Goal: Task Accomplishment & Management: Use online tool/utility

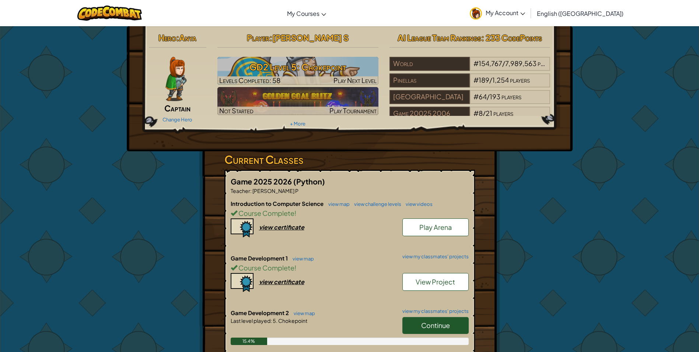
click at [415, 320] on link "Continue" at bounding box center [435, 325] width 66 height 17
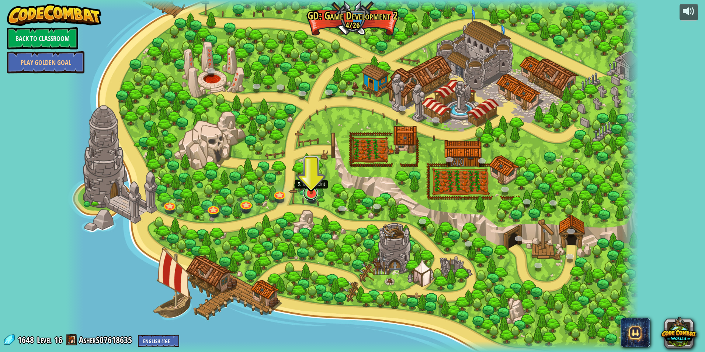
click at [308, 196] on link at bounding box center [310, 192] width 15 height 15
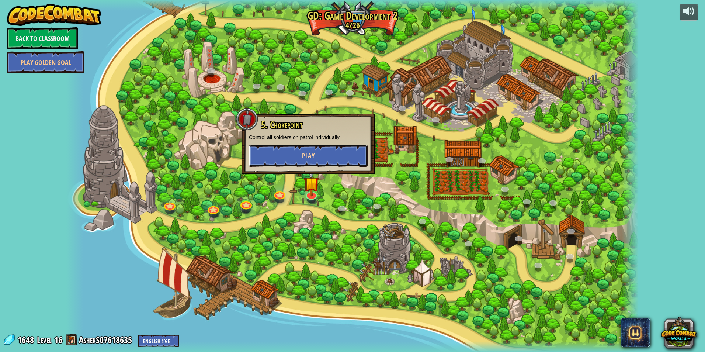
click at [349, 154] on button "Play" at bounding box center [308, 155] width 119 height 22
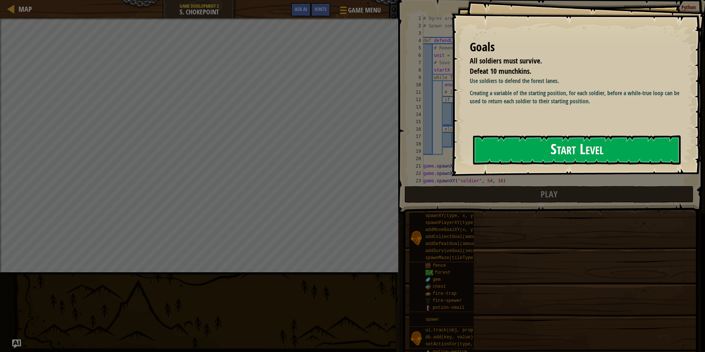
click at [536, 149] on button "Start Level" at bounding box center [576, 149] width 207 height 29
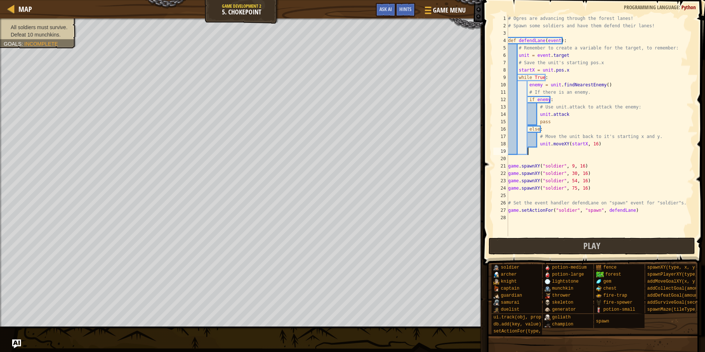
click at [530, 153] on div "# Ogres are advancing through the forest lanes! # Spawn some soldiers and have …" at bounding box center [599, 133] width 187 height 236
click at [558, 125] on div "# Ogres are advancing through the forest lanes! # Spawn some soldiers and have …" at bounding box center [599, 133] width 187 height 236
click at [578, 248] on button "Play" at bounding box center [591, 245] width 207 height 17
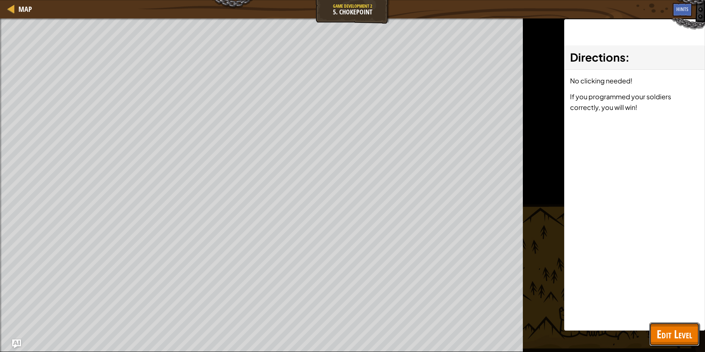
click at [660, 334] on span "Edit Level" at bounding box center [673, 333] width 35 height 15
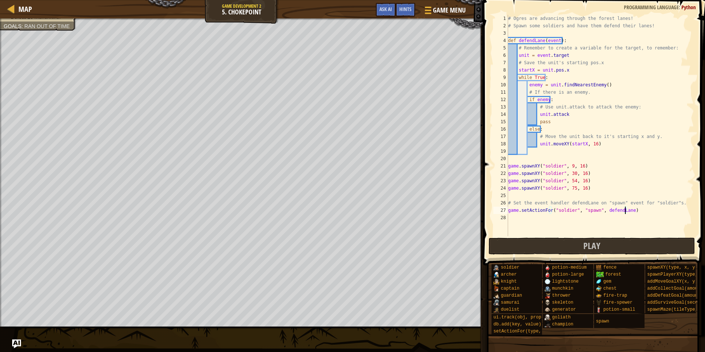
click at [625, 209] on div "# Ogres are advancing through the forest lanes! # Spawn some soldiers and have …" at bounding box center [599, 133] width 187 height 236
click at [637, 206] on div "# Ogres are advancing through the forest lanes! # Spawn some soldiers and have …" at bounding box center [599, 133] width 187 height 236
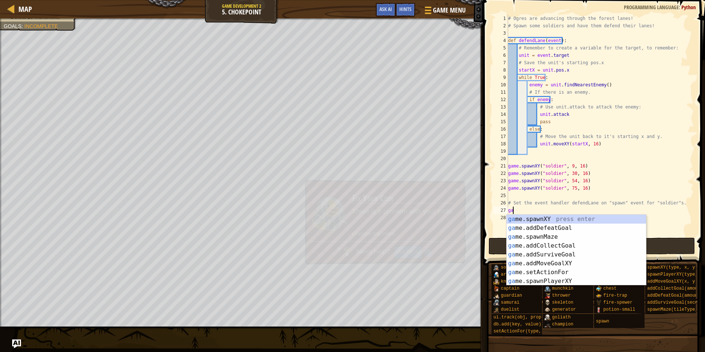
type textarea "g"
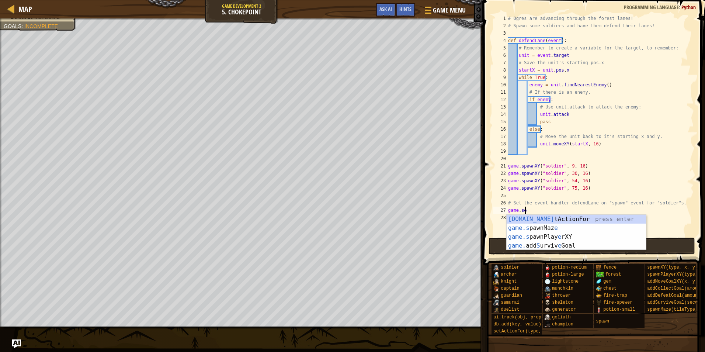
scroll to position [3, 1]
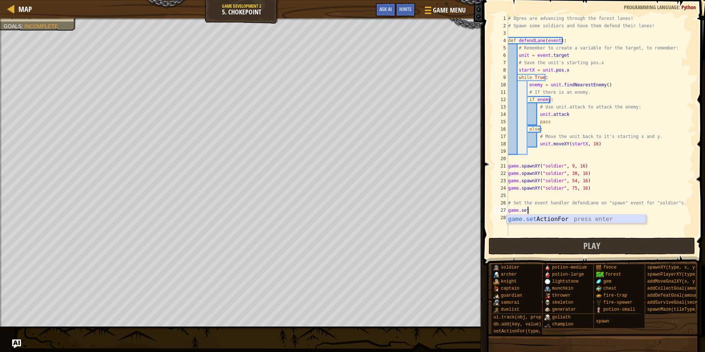
click at [628, 221] on div "game.set ActionFor press enter" at bounding box center [575, 227] width 139 height 27
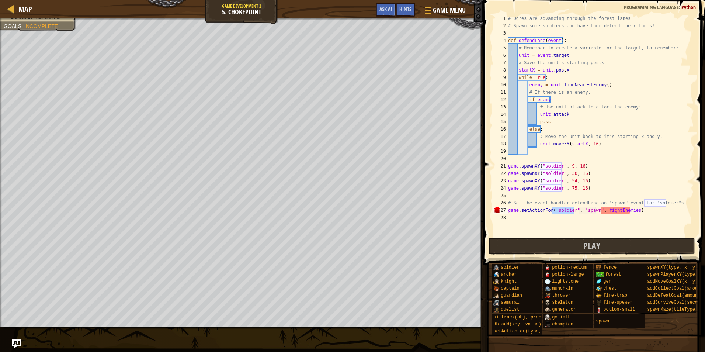
click at [593, 210] on div "# Ogres are advancing through the forest lanes! # Spawn some soldiers and have …" at bounding box center [599, 133] width 187 height 236
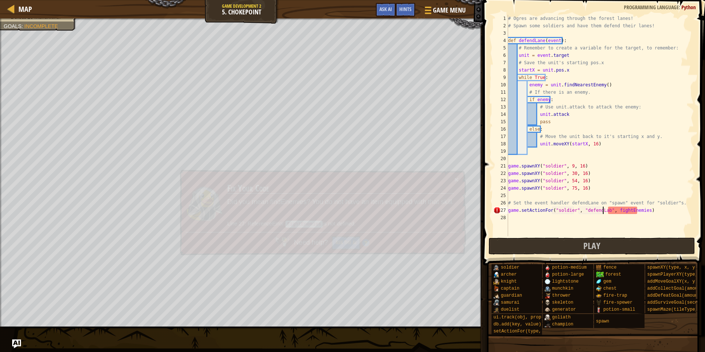
scroll to position [3, 8]
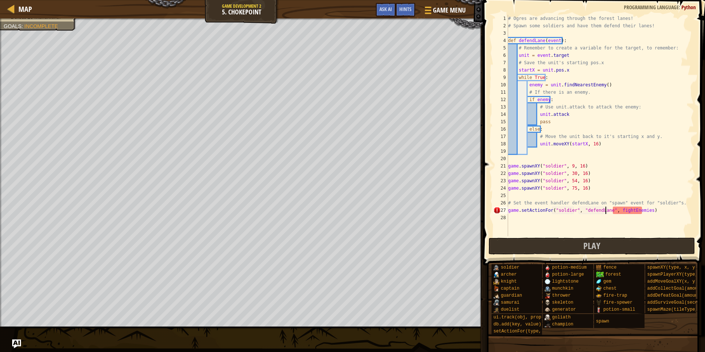
click at [622, 210] on div "# Ogres are advancing through the forest lanes! # Spawn some soldiers and have …" at bounding box center [599, 133] width 187 height 236
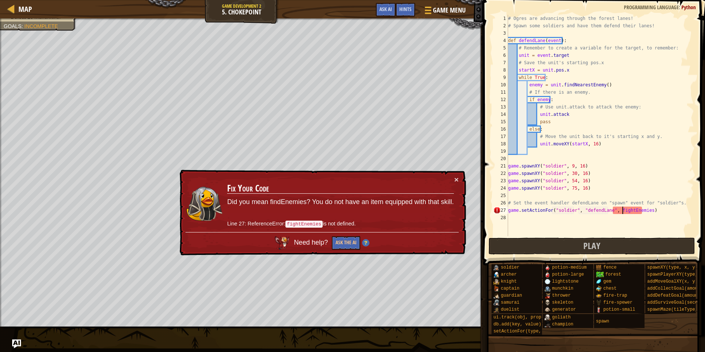
click at [623, 213] on div "# Ogres are advancing through the forest lanes! # Spawn some soldiers and have …" at bounding box center [599, 133] width 187 height 236
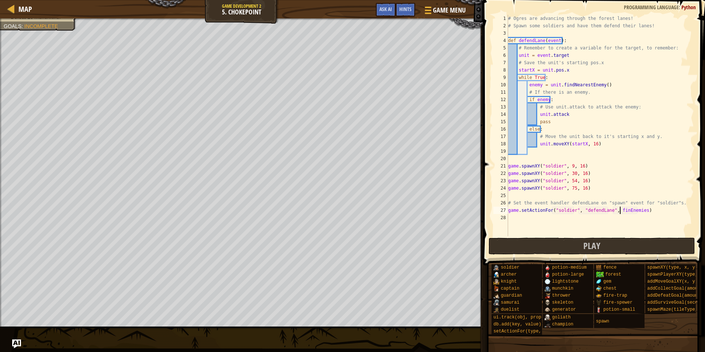
scroll to position [3, 9]
type textarea "game.setActionFor("soldier", "defendLane", findEnemies)"
click at [678, 196] on div "# Ogres are advancing through the forest lanes! # Spawn some soldiers and have …" at bounding box center [599, 133] width 187 height 236
click at [656, 213] on div "# Ogres are advancing through the forest lanes! # Spawn some soldiers and have …" at bounding box center [599, 133] width 187 height 236
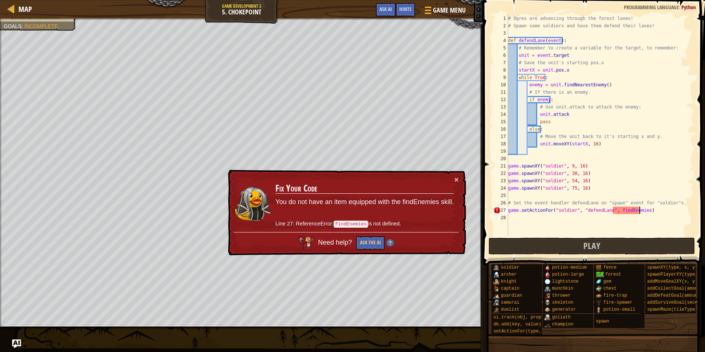
click at [638, 210] on div "# Ogres are advancing through the forest lanes! # Spawn some soldiers and have …" at bounding box center [599, 133] width 187 height 236
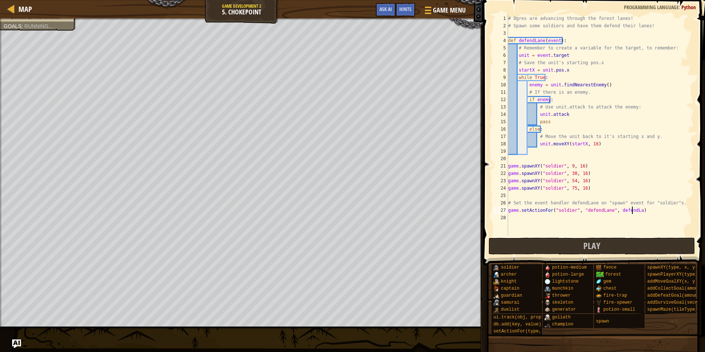
scroll to position [3, 10]
click at [604, 210] on div "# Ogres are advancing through the forest lanes! # Spawn some soldiers and have …" at bounding box center [599, 133] width 187 height 236
click at [569, 191] on div "# Ogres are advancing through the forest lanes! # Spawn some soldiers and have …" at bounding box center [599, 133] width 187 height 236
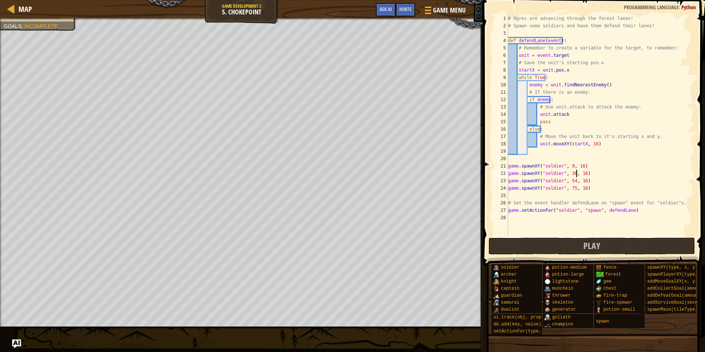
click at [577, 175] on div "# Ogres are advancing through the forest lanes! # Spawn some soldiers and have …" at bounding box center [599, 133] width 187 height 236
click at [583, 126] on div "# Ogres are advancing through the forest lanes! # Spawn some soldiers and have …" at bounding box center [599, 133] width 187 height 236
drag, startPoint x: 653, startPoint y: 135, endPoint x: 576, endPoint y: 147, distance: 78.3
click at [576, 147] on div "# Ogres are advancing through the forest lanes! # Spawn some soldiers and have …" at bounding box center [599, 133] width 187 height 236
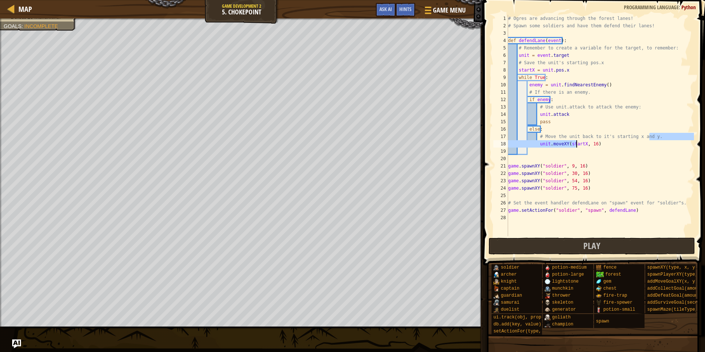
click at [576, 147] on div "# Ogres are advancing through the forest lanes! # Spawn some soldiers and have …" at bounding box center [599, 125] width 187 height 221
type textarea "unit.moveXY(startX, 16)"
click at [597, 149] on div "# Ogres are advancing through the forest lanes! # Spawn some soldiers and have …" at bounding box center [599, 133] width 187 height 236
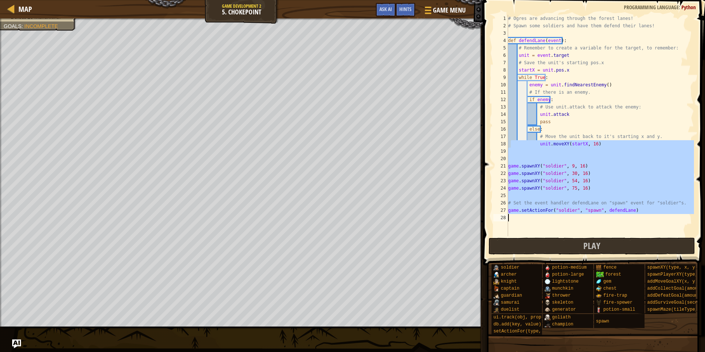
drag, startPoint x: 510, startPoint y: 143, endPoint x: 699, endPoint y: 219, distance: 204.7
click at [699, 219] on div "1 2 3 4 5 6 7 8 9 10 11 12 13 14 15 16 17 18 19 20 21 22 23 24 25 26 27 28 # Og…" at bounding box center [592, 147] width 224 height 287
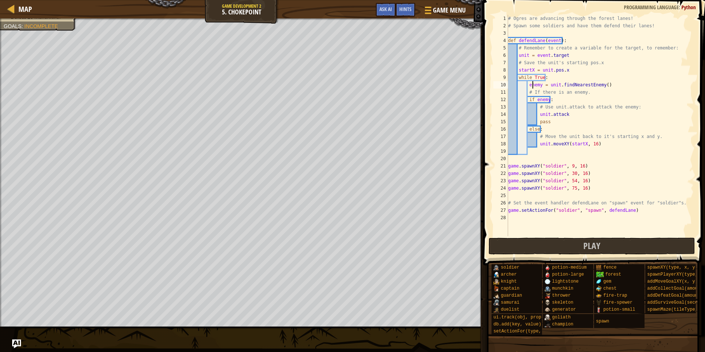
click at [532, 85] on div "# Ogres are advancing through the forest lanes! # Spawn some soldiers and have …" at bounding box center [599, 133] width 187 height 236
drag, startPoint x: 532, startPoint y: 85, endPoint x: 600, endPoint y: 81, distance: 67.1
click at [600, 81] on div "# Ogres are advancing through the forest lanes! # Spawn some soldiers and have …" at bounding box center [599, 133] width 187 height 236
click at [602, 74] on div "# Ogres are advancing through the forest lanes! # Spawn some soldiers and have …" at bounding box center [599, 133] width 187 height 236
drag, startPoint x: 640, startPoint y: 55, endPoint x: 630, endPoint y: 59, distance: 11.0
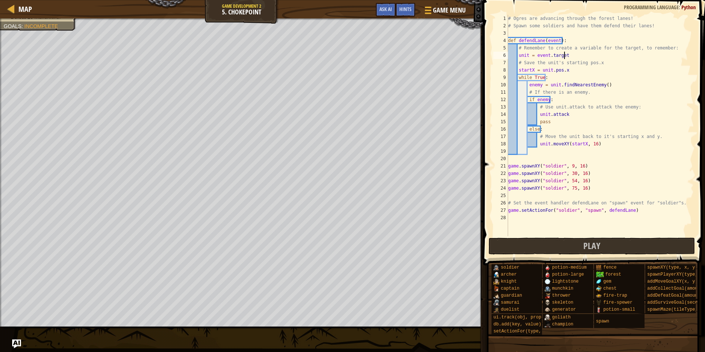
click at [632, 58] on div "# Ogres are advancing through the forest lanes! # Spawn some soldiers and have …" at bounding box center [599, 133] width 187 height 236
click at [591, 59] on div "# Ogres are advancing through the forest lanes! # Spawn some soldiers and have …" at bounding box center [599, 133] width 187 height 236
drag, startPoint x: 508, startPoint y: 16, endPoint x: 639, endPoint y: 11, distance: 131.3
click at [639, 11] on div "# Save the unit's starting pos.x 1 2 3 4 5 6 7 8 9 10 11 12 13 14 15 16 17 18 1…" at bounding box center [592, 147] width 224 height 287
click at [622, 29] on div "# Ogres are advancing through the forest lanes! # Spawn some soldiers and have …" at bounding box center [599, 133] width 187 height 236
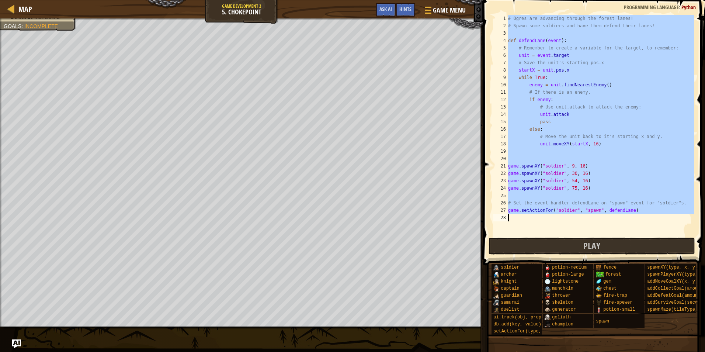
drag, startPoint x: 508, startPoint y: 17, endPoint x: 700, endPoint y: 217, distance: 277.3
click at [699, 217] on div "# Spawn some soldiers and have them defend their lanes! 1 2 3 4 5 6 7 8 9 10 11…" at bounding box center [592, 147] width 224 height 287
click at [679, 213] on div "# Ogres are advancing through the forest lanes! # Spawn some soldiers and have …" at bounding box center [599, 125] width 187 height 221
drag, startPoint x: 508, startPoint y: 16, endPoint x: 695, endPoint y: 226, distance: 280.8
click at [695, 226] on div "game.setActionFor("soldier", "spawn", defendLane) 1 2 3 4 5 6 7 8 9 10 11 12 13…" at bounding box center [592, 147] width 224 height 287
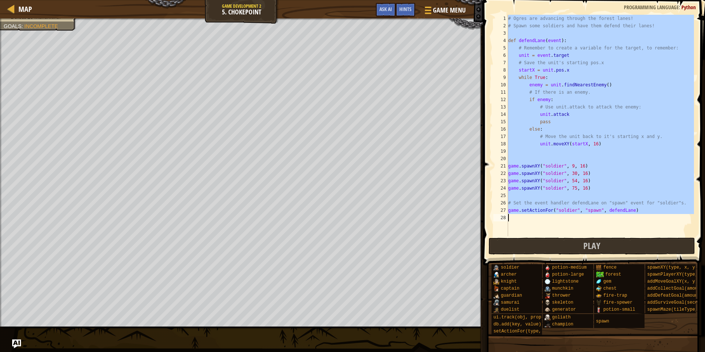
click at [600, 28] on div "# Ogres are advancing through the forest lanes! # Spawn some soldiers and have …" at bounding box center [599, 125] width 187 height 221
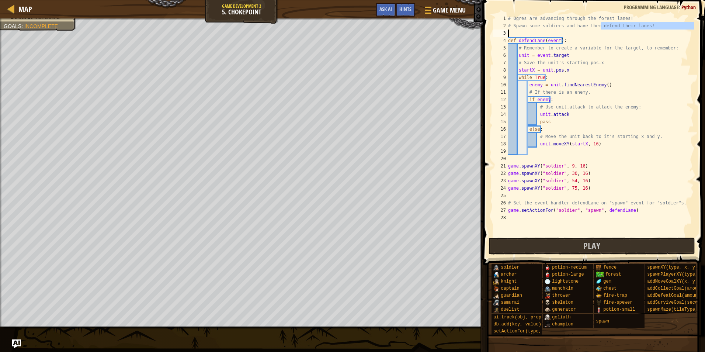
drag, startPoint x: 600, startPoint y: 28, endPoint x: 551, endPoint y: 31, distance: 49.5
click at [551, 31] on div "# Ogres are advancing through the forest lanes! # Spawn some soldiers and have …" at bounding box center [599, 133] width 187 height 236
type textarea "# Spawn some soldiers and have them defend their lanes!"
click at [518, 14] on span at bounding box center [594, 122] width 228 height 287
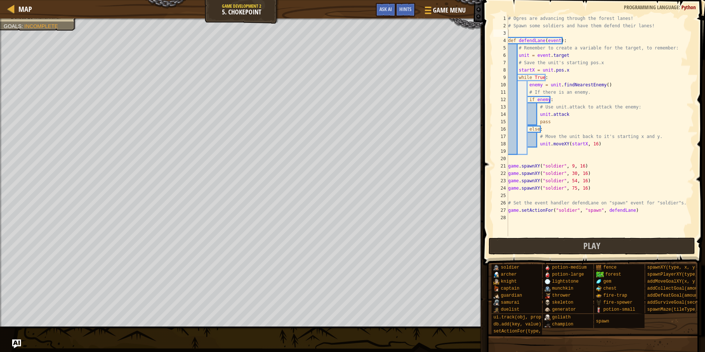
drag, startPoint x: 509, startPoint y: 14, endPoint x: 528, endPoint y: 50, distance: 40.7
click at [528, 50] on div "1 2 3 4 5 6 7 8 9 10 11 12 13 14 15 16 17 18 19 20 21 22 23 24 25 26 27 28 # Og…" at bounding box center [592, 147] width 224 height 287
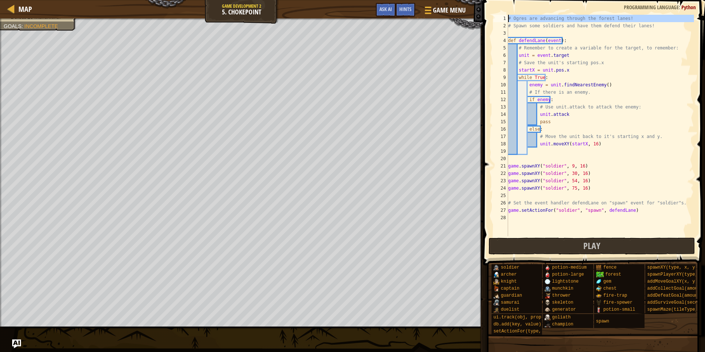
drag, startPoint x: 507, startPoint y: 15, endPoint x: 513, endPoint y: -2, distance: 17.9
click at [513, 0] on html "Map Game Development 2 5. Chokepoint Game Menu Done Hints Ask AI 1 הההההההההההה…" at bounding box center [352, 0] width 705 height 0
click at [514, 7] on span at bounding box center [594, 122] width 228 height 287
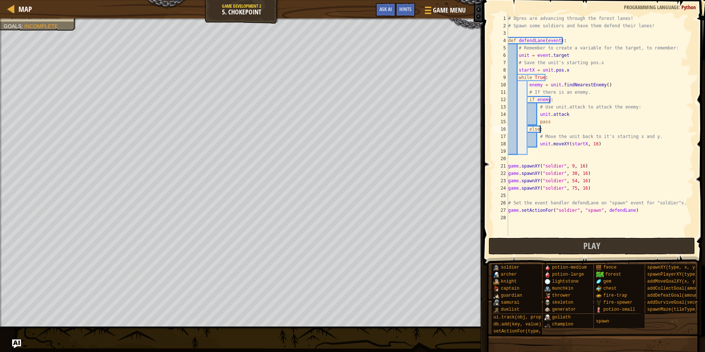
click at [546, 125] on div "# Ogres are advancing through the forest lanes! # Spawn some soldiers and have …" at bounding box center [599, 133] width 187 height 236
click at [552, 125] on div "# Ogres are advancing through the forest lanes! # Spawn some soldiers and have …" at bounding box center [599, 133] width 187 height 236
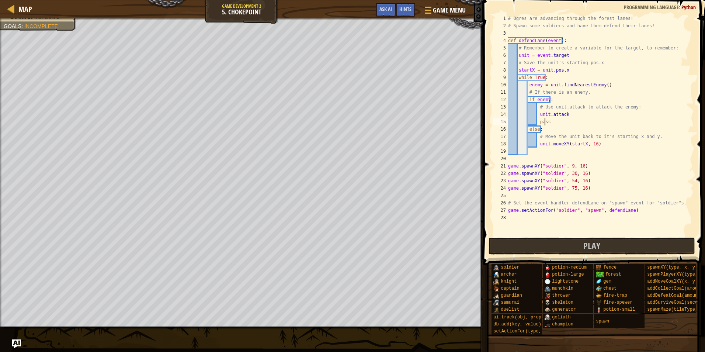
drag, startPoint x: 544, startPoint y: 121, endPoint x: 549, endPoint y: 121, distance: 4.8
click at [549, 121] on div "# Ogres are advancing through the forest lanes! # Spawn some soldiers and have …" at bounding box center [599, 133] width 187 height 236
click at [552, 121] on div "# Ogres are advancing through the forest lanes! # Spawn some soldiers and have …" at bounding box center [599, 133] width 187 height 236
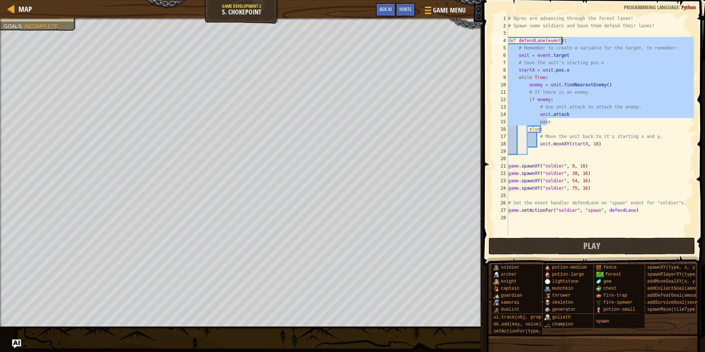
drag, startPoint x: 552, startPoint y: 121, endPoint x: 600, endPoint y: 43, distance: 91.4
click at [600, 43] on div "# Ogres are advancing through the forest lanes! # Spawn some soldiers and have …" at bounding box center [599, 133] width 187 height 236
click at [600, 43] on div "# Ogres are advancing through the forest lanes! # Spawn some soldiers and have …" at bounding box center [599, 125] width 187 height 221
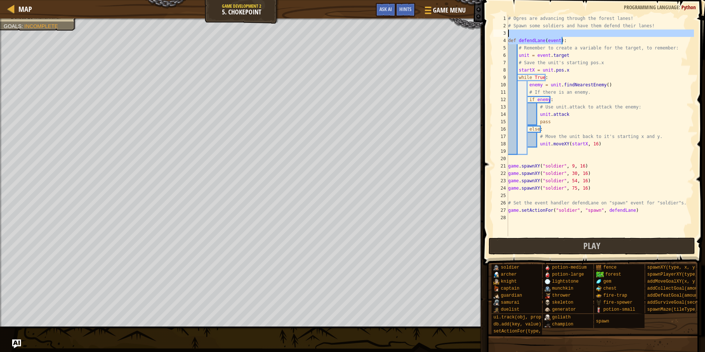
drag, startPoint x: 600, startPoint y: 43, endPoint x: 559, endPoint y: 31, distance: 43.1
click at [559, 31] on div "# Ogres are advancing through the forest lanes! # Spawn some soldiers and have …" at bounding box center [599, 133] width 187 height 236
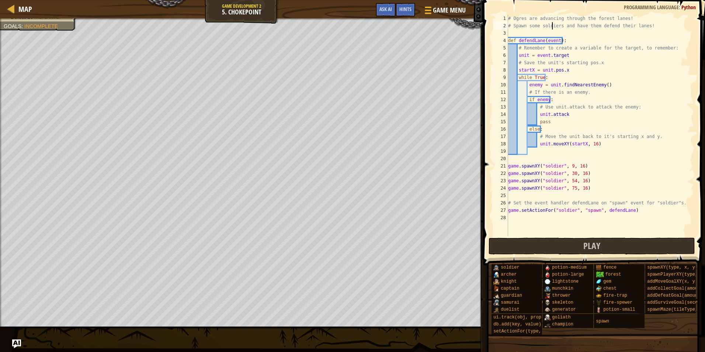
click at [552, 25] on div "# Ogres are advancing through the forest lanes! # Spawn some soldiers and have …" at bounding box center [599, 133] width 187 height 236
type textarea "# Spawn some soldiers and have them defend their lanes!"
click at [655, 247] on button "Play" at bounding box center [591, 245] width 207 height 17
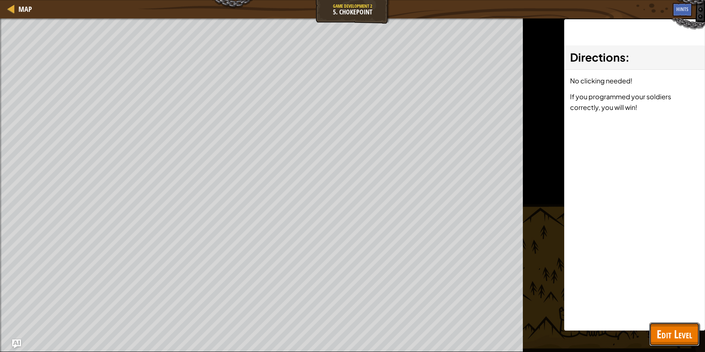
click at [668, 333] on span "Edit Level" at bounding box center [673, 333] width 35 height 15
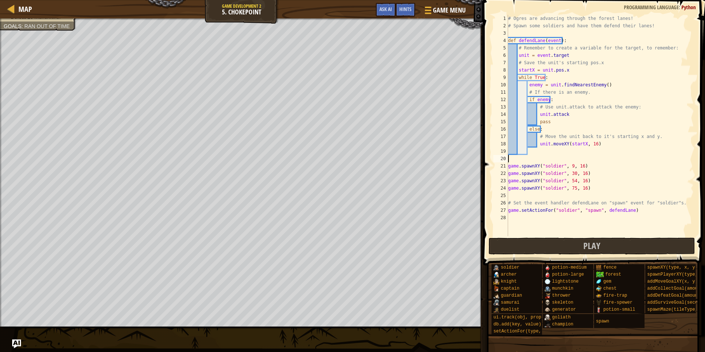
click at [603, 155] on div "# Ogres are advancing through the forest lanes! # Spawn some soldiers and have …" at bounding box center [599, 133] width 187 height 236
click at [579, 119] on div "# Ogres are advancing through the forest lanes! # Spawn some soldiers and have …" at bounding box center [599, 133] width 187 height 236
click at [569, 116] on div "# Ogres are advancing through the forest lanes! # Spawn some soldiers and have …" at bounding box center [599, 133] width 187 height 236
click at [18, 340] on img "Ask AI" at bounding box center [17, 344] width 10 height 10
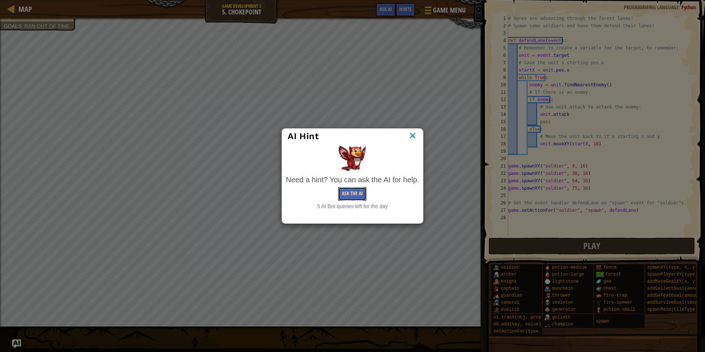
click at [347, 195] on button "Ask the AI" at bounding box center [352, 194] width 28 height 14
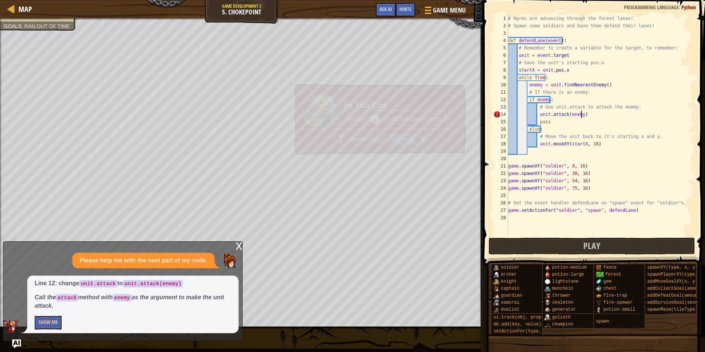
scroll to position [3, 6]
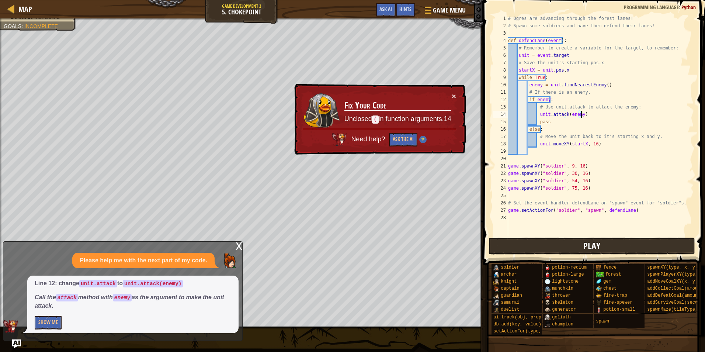
type textarea "unit.attack(enemy)"
click at [496, 248] on button "Play" at bounding box center [591, 245] width 207 height 17
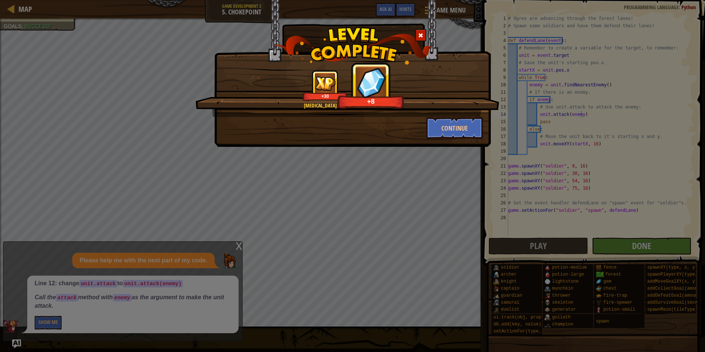
drag, startPoint x: 453, startPoint y: 131, endPoint x: 377, endPoint y: 115, distance: 78.3
click at [377, 115] on div "[MEDICAL_DATA] of the enemy's assault! +30 +8" at bounding box center [347, 93] width 304 height 47
click at [444, 132] on button "Continue" at bounding box center [454, 128] width 57 height 22
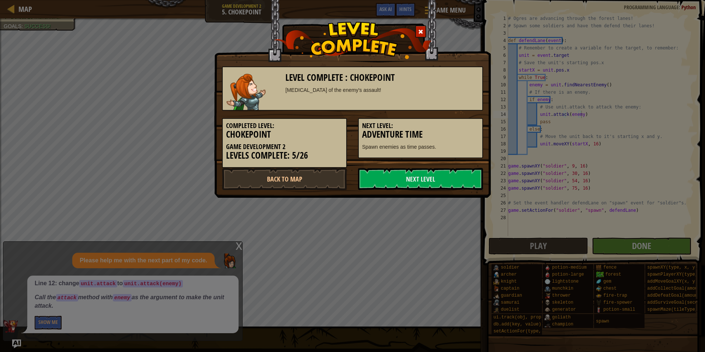
click at [401, 192] on div "Level Complete : Chokepoint [MEDICAL_DATA] of the enemy's assault! Completed Le…" at bounding box center [352, 99] width 276 height 198
click at [400, 170] on link "Next Level" at bounding box center [420, 179] width 125 height 22
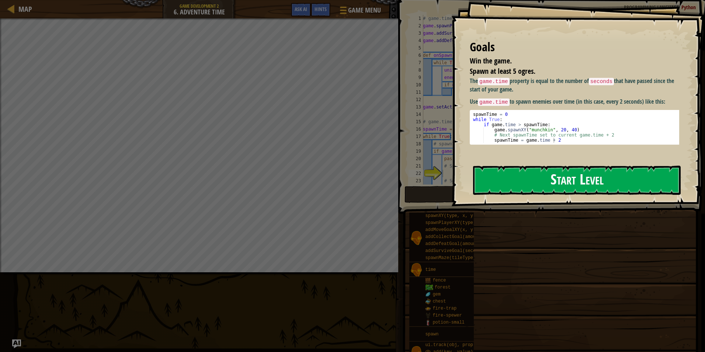
click at [543, 185] on button "Start Level" at bounding box center [576, 179] width 207 height 29
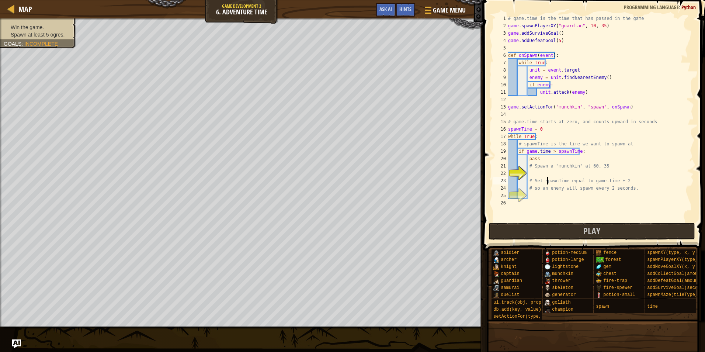
click at [546, 177] on div "# game.time is the time that has passed in the game game . spawnPlayerXY ( "gua…" at bounding box center [599, 125] width 187 height 221
type textarea "# Set spawnTime equal to game.time + 2"
click at [542, 170] on div "# game.time is the time that has passed in the game game . spawnPlayerXY ( "gua…" at bounding box center [599, 125] width 187 height 221
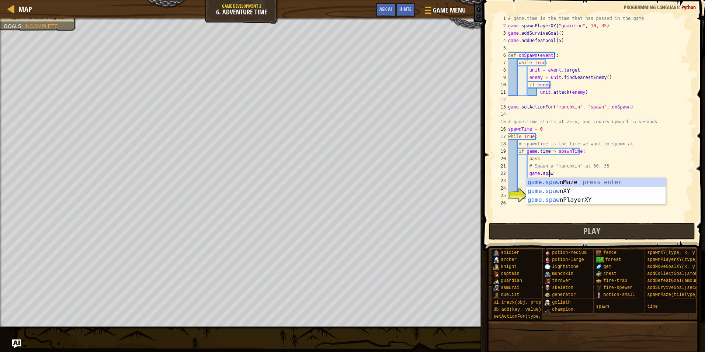
scroll to position [3, 3]
click at [570, 189] on div "game.spawn Maze press enter game.spawn XY press enter game.spawn PlayerXY press…" at bounding box center [595, 200] width 139 height 44
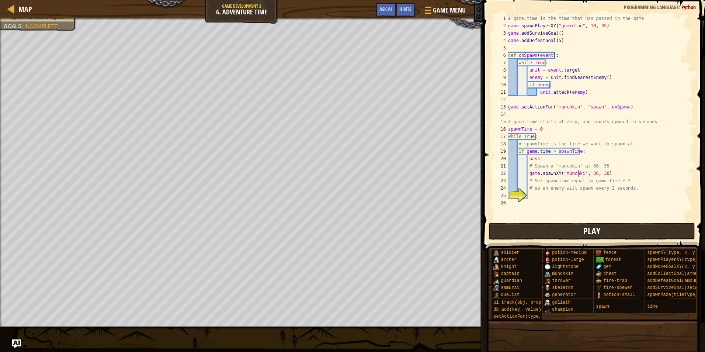
scroll to position [3, 6]
click at [593, 174] on div "# game.time is the time that has passed in the game game . spawnPlayerXY ( "gua…" at bounding box center [599, 125] width 187 height 221
click at [602, 172] on div "# game.time is the time that has passed in the game game . spawnPlayerXY ( "gua…" at bounding box center [599, 125] width 187 height 221
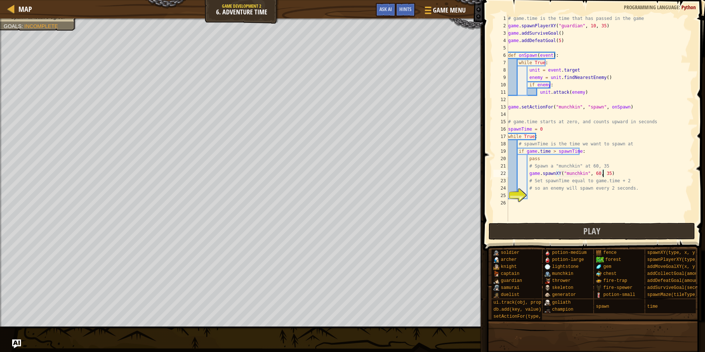
click at [576, 170] on div "# game.time is the time that has passed in the game game . spawnPlayerXY ( "gua…" at bounding box center [599, 125] width 187 height 221
click at [565, 172] on div "# game.time is the time that has passed in the game game . spawnPlayerXY ( "gua…" at bounding box center [599, 125] width 187 height 221
click at [565, 174] on div "# game.time is the time that has passed in the game game . spawnPlayerXY ( "gua…" at bounding box center [599, 118] width 187 height 206
click at [563, 174] on div "# game.time is the time that has passed in the game game . spawnPlayerXY ( "gua…" at bounding box center [599, 125] width 187 height 221
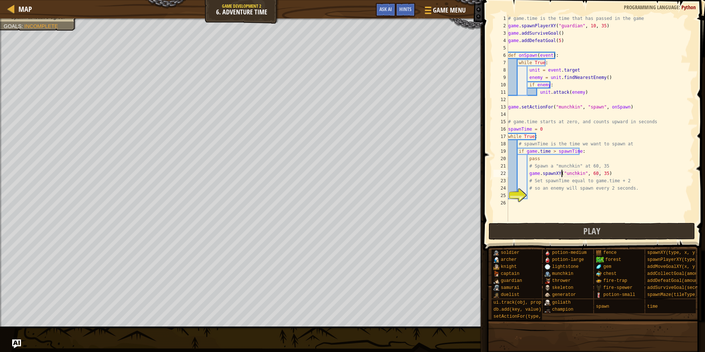
type textarea "game.spawnXY("munchkin", 60, 35)"
click at [616, 198] on div "# game.time is the time that has passed in the game game . spawnPlayerXY ( "gua…" at bounding box center [599, 125] width 187 height 221
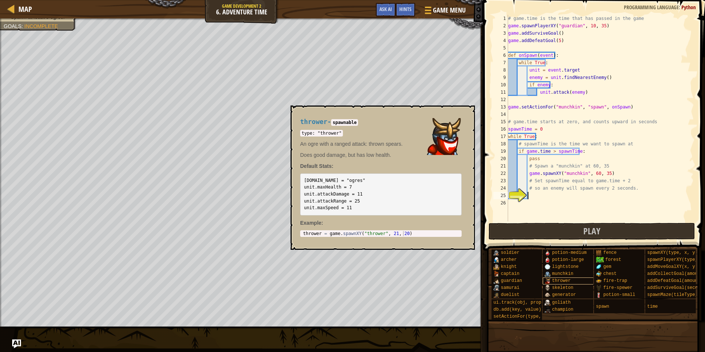
scroll to position [0, 0]
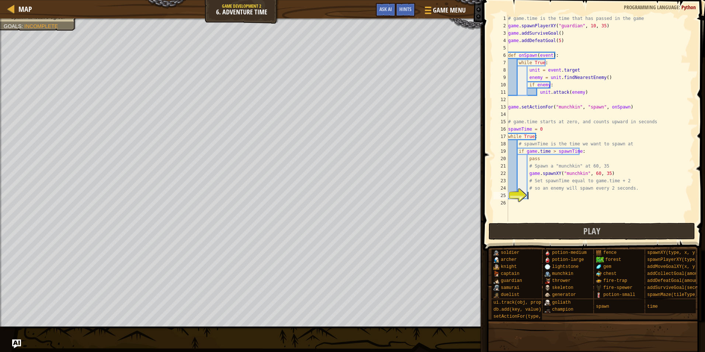
click at [590, 151] on div "# game.time is the time that has passed in the game game . spawnPlayerXY ( "gua…" at bounding box center [599, 125] width 187 height 221
type textarea "if game.time > spawnTime:+2"
click at [538, 203] on div "# game.time is the time that has passed in the game game . spawnPlayerXY ( "gua…" at bounding box center [599, 125] width 187 height 221
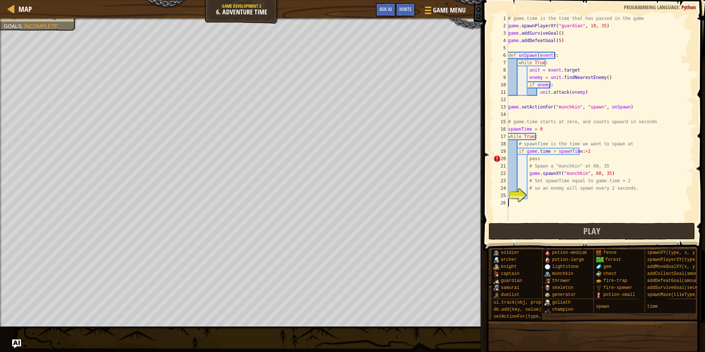
scroll to position [3, 0]
click at [537, 195] on div "# game.time is the time that has passed in the game game . spawnPlayerXY ( "gua…" at bounding box center [599, 125] width 187 height 221
click at [590, 155] on div "# game.time is the time that has passed in the game game . spawnPlayerXY ( "gua…" at bounding box center [599, 125] width 187 height 221
click at [602, 151] on div "# game.time is the time that has passed in the game game . spawnPlayerXY ( "gua…" at bounding box center [599, 125] width 187 height 221
click at [536, 191] on div "# game.time is the time that has passed in the game game . spawnPlayerXY ( "gua…" at bounding box center [599, 125] width 187 height 221
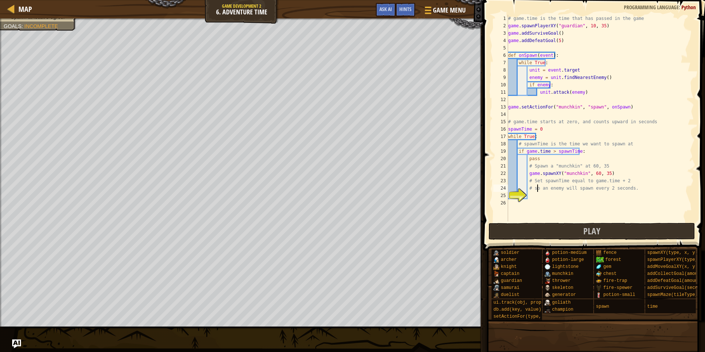
type textarea "# so an enemy will spawn every 2 seconds."
click at [538, 199] on div "# game.time is the time that has passed in the game game . spawnPlayerXY ( "gua…" at bounding box center [599, 125] width 187 height 221
type textarea "spawnTime = 2"
click at [544, 232] on button "Play" at bounding box center [591, 231] width 207 height 17
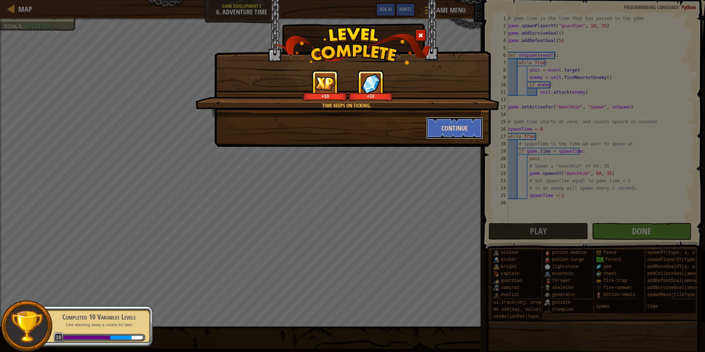
click at [457, 135] on button "Continue" at bounding box center [454, 128] width 57 height 22
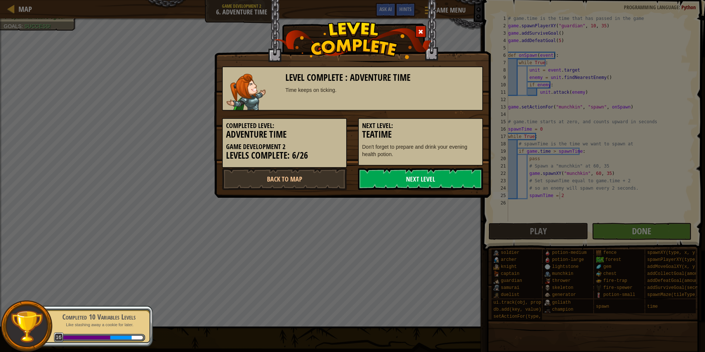
click at [437, 185] on link "Next Level" at bounding box center [420, 179] width 125 height 22
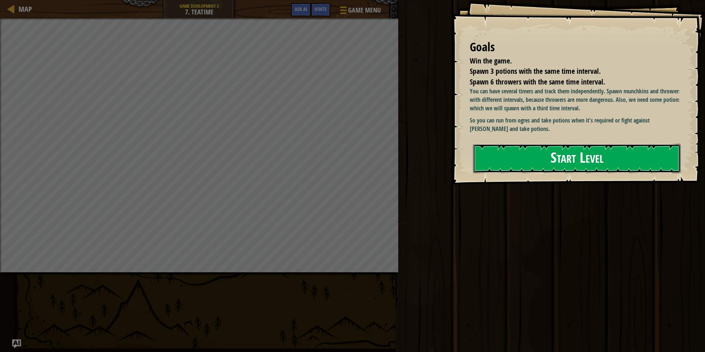
click at [542, 156] on button "Start Level" at bounding box center [576, 158] width 207 height 29
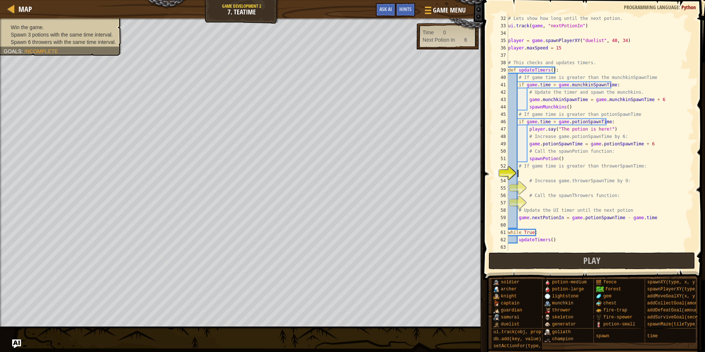
scroll to position [228, 0]
click at [564, 155] on div "# Lets show how long until the next potion. ui . track ( game , "nextPotionIn" …" at bounding box center [597, 140] width 182 height 251
click at [557, 156] on div "# Lets show how long until the next potion. ui . track ( game , "nextPotionIn" …" at bounding box center [597, 140] width 182 height 251
type textarea "spawnPotion(3)"
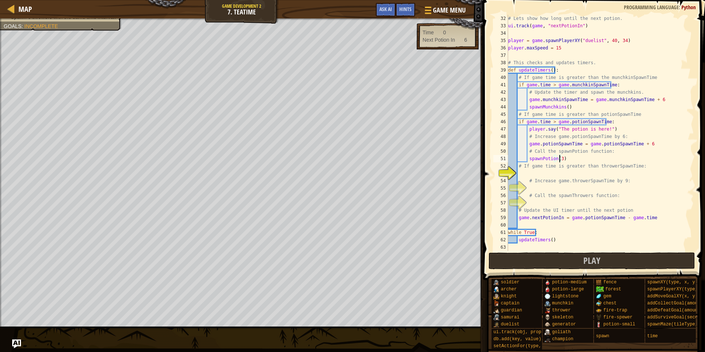
click at [619, 190] on div "# Lets show how long until the next potion. ui . track ( game , "nextPotionIn" …" at bounding box center [597, 140] width 182 height 251
click at [618, 265] on button "Play" at bounding box center [591, 260] width 207 height 17
click at [545, 170] on div "# Lets show how long until the next potion. ui . track ( game , "nextPotionIn" …" at bounding box center [597, 140] width 182 height 251
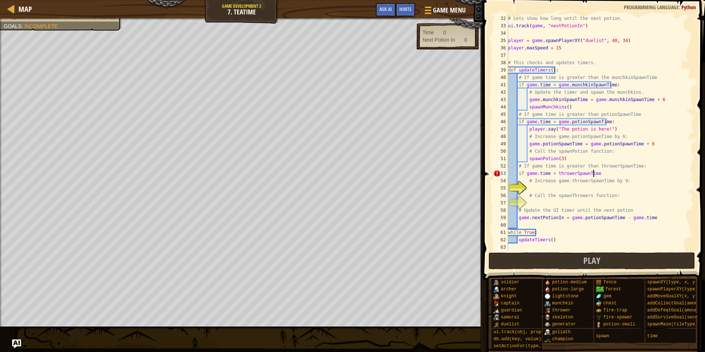
scroll to position [3, 7]
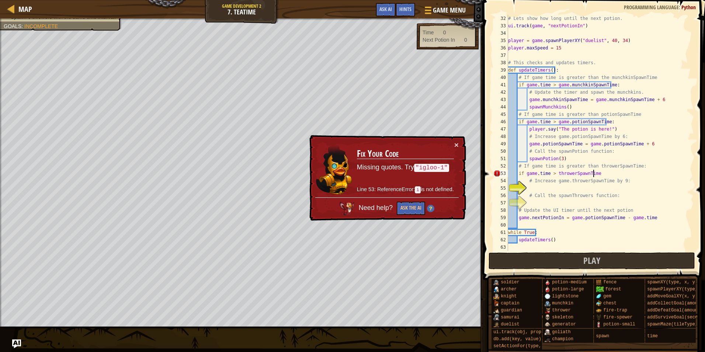
type textarea "if game.time > throwerSpawnTime:"
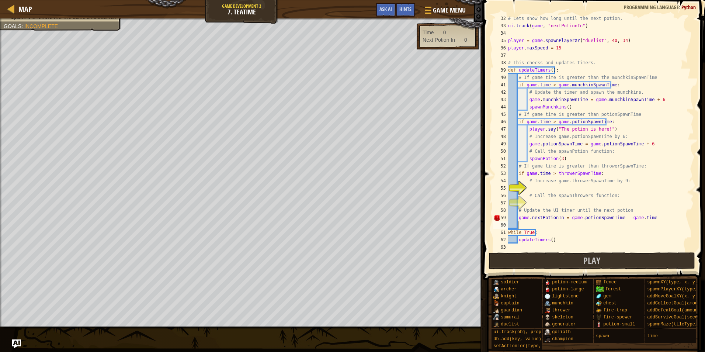
click at [525, 223] on div "# Lets show how long until the next potion. ui . track ( game , "nextPotionIn" …" at bounding box center [597, 140] width 182 height 251
click at [529, 217] on div "# Lets show how long until the next potion. ui . track ( game , "nextPotionIn" …" at bounding box center [597, 140] width 182 height 251
type textarea "game.nextPotionIn = game.potionSpawnTime - game.time"
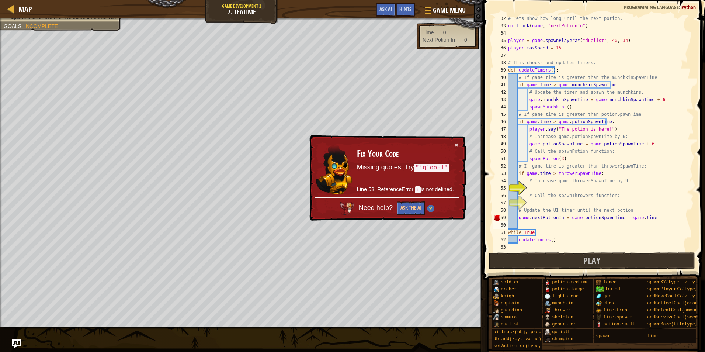
click at [582, 227] on div "# Lets show how long until the next potion. ui . track ( game , "nextPotionIn" …" at bounding box center [597, 140] width 182 height 251
click at [565, 185] on div "# Lets show how long until the next potion. ui . track ( game , "nextPotionIn" …" at bounding box center [597, 140] width 182 height 251
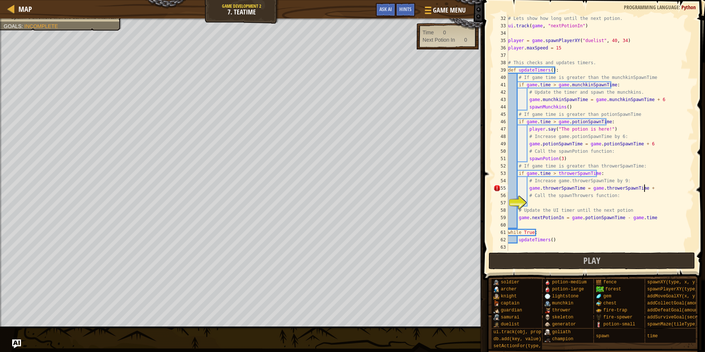
scroll to position [3, 11]
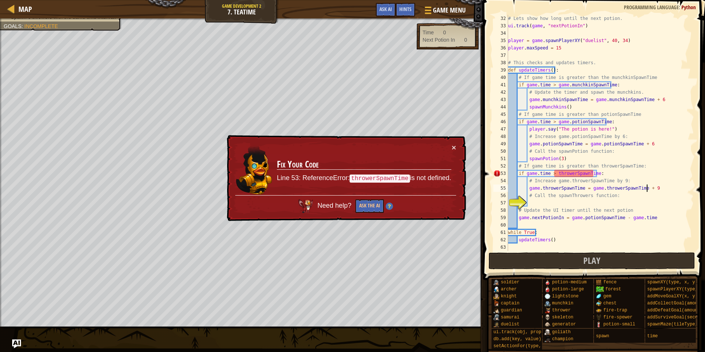
click at [573, 171] on div "# Lets show how long until the next potion. ui . track ( game , "nextPotionIn" …" at bounding box center [597, 140] width 182 height 251
click at [560, 191] on div "# Lets show how long until the next potion. ui . track ( game , "nextPotionIn" …" at bounding box center [597, 140] width 182 height 251
type textarea "game.throwerSpawnTime = game.throwerSpawnTime + 9"
click at [555, 203] on div "# Lets show how long until the next potion. ui . track ( game , "nextPotionIn" …" at bounding box center [597, 140] width 182 height 251
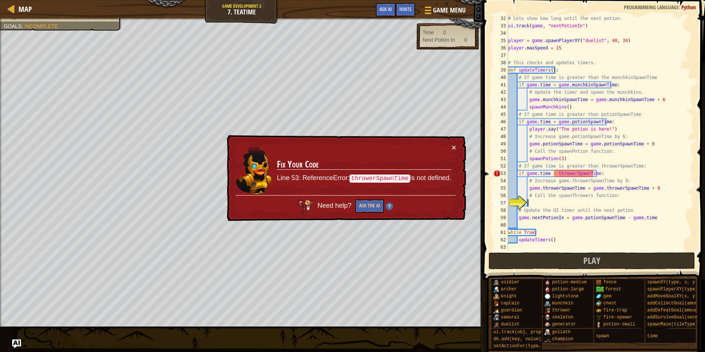
scroll to position [3, 1]
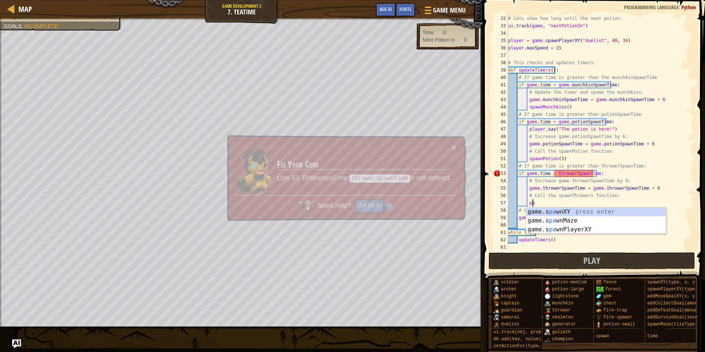
type textarea "p"
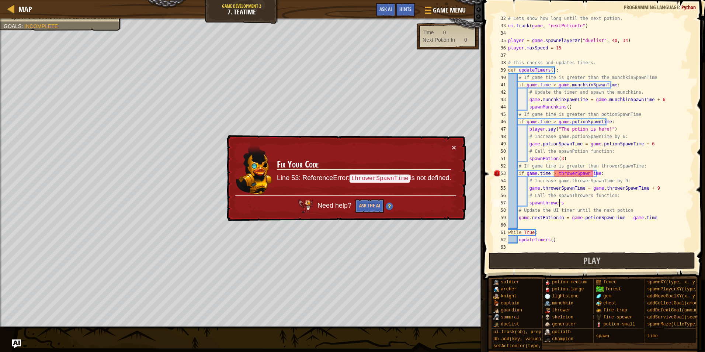
scroll to position [3, 4]
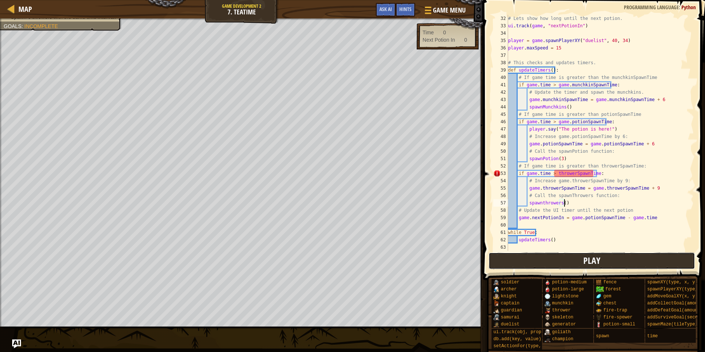
click at [572, 257] on button "Play" at bounding box center [591, 260] width 207 height 17
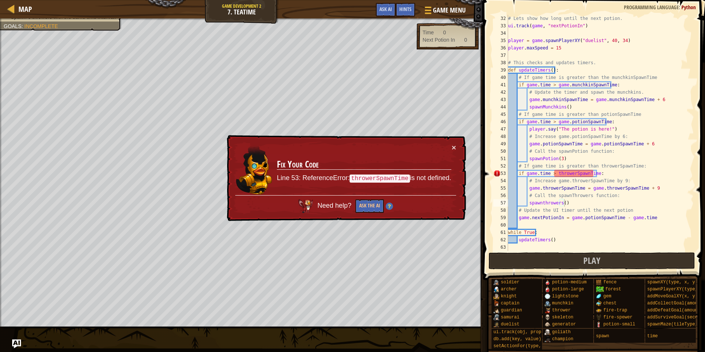
click at [564, 173] on div "# Lets show how long until the next potion. ui . track ( game , "nextPotionIn" …" at bounding box center [597, 140] width 182 height 251
click at [368, 212] on button "Ask the AI" at bounding box center [369, 206] width 28 height 14
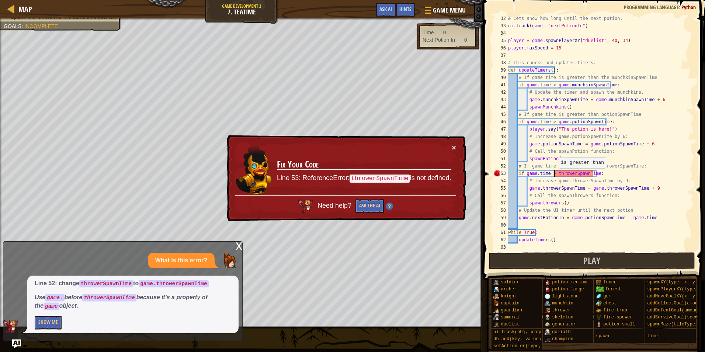
click at [555, 175] on div "# Lets show how long until the next potion. ui . track ( game , "nextPotionIn" …" at bounding box center [597, 140] width 182 height 251
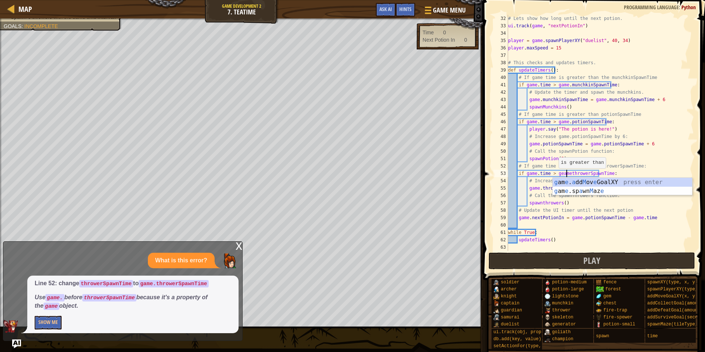
scroll to position [3, 5]
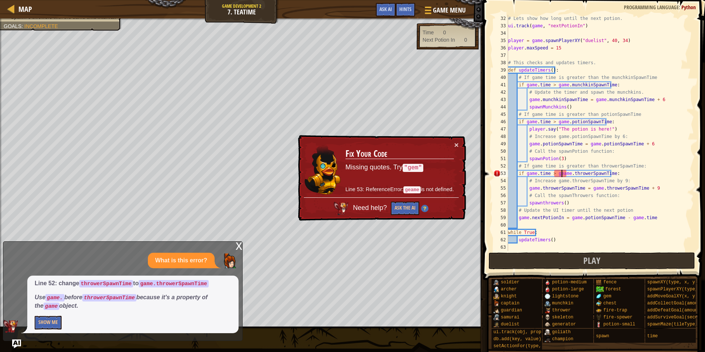
click at [560, 176] on div "# Lets show how long until the next potion. ui . track ( game , "nextPotionIn" …" at bounding box center [597, 140] width 182 height 251
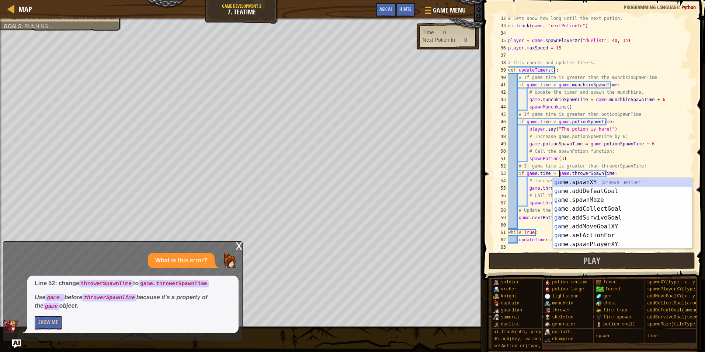
scroll to position [3, 4]
click at [506, 258] on button "Play" at bounding box center [591, 260] width 207 height 17
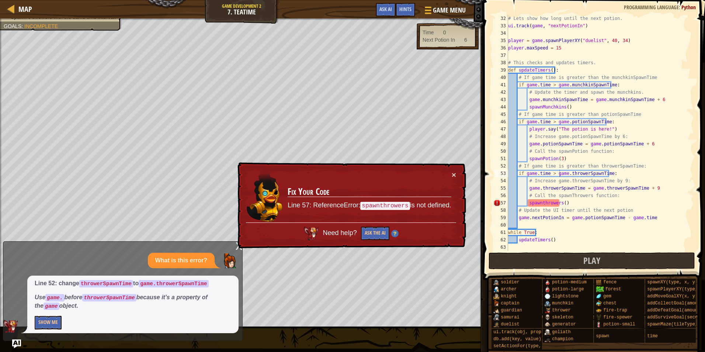
click at [541, 203] on div "# Lets show how long until the next potion. ui . track ( game , "nextPotionIn" …" at bounding box center [597, 140] width 182 height 251
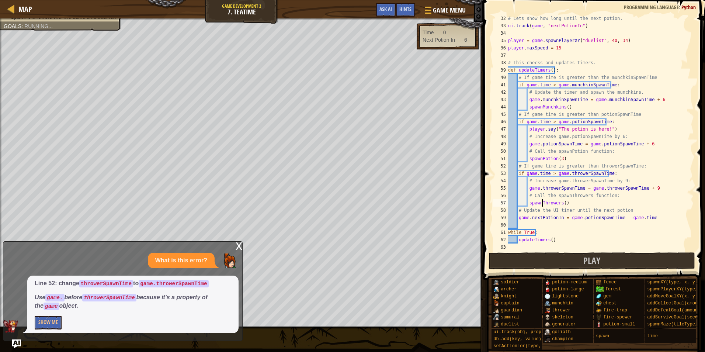
scroll to position [3, 3]
click at [534, 217] on div "# Lets show how long until the next potion. ui . track ( game , "nextPotionIn" …" at bounding box center [597, 140] width 182 height 251
type textarea "game.nextPotionIn = game.potionSpawnTime - game.time"
click at [552, 255] on button "Play" at bounding box center [591, 260] width 207 height 17
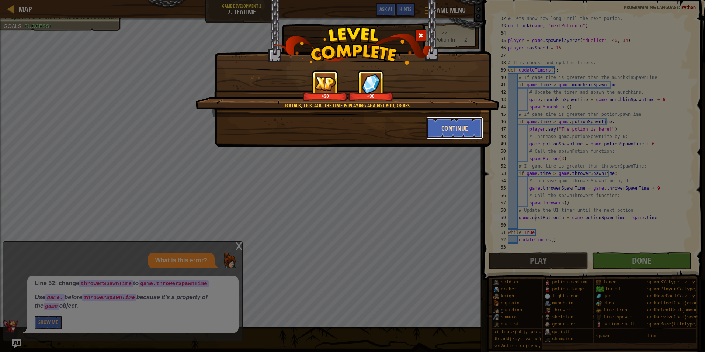
click at [463, 126] on button "Continue" at bounding box center [454, 128] width 57 height 22
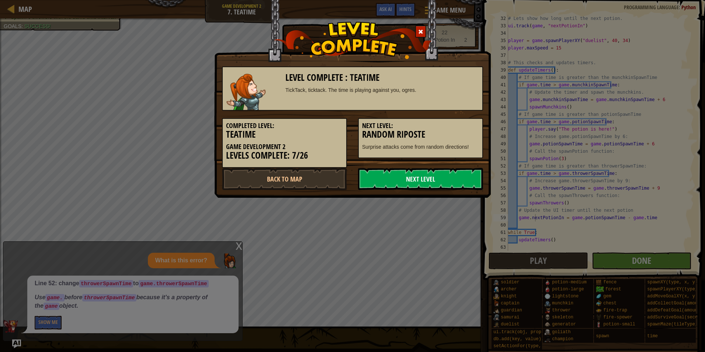
click at [436, 179] on link "Next Level" at bounding box center [420, 179] width 125 height 22
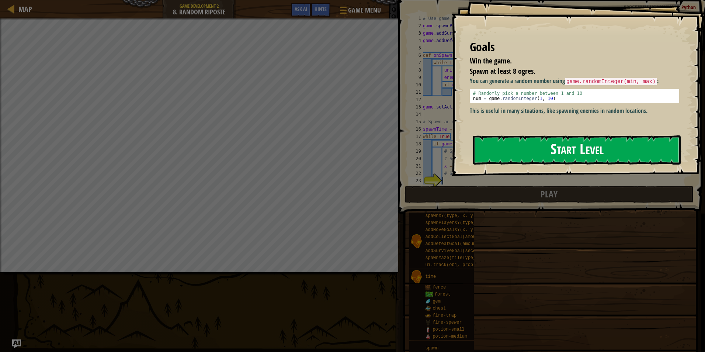
click at [539, 151] on button "Start Level" at bounding box center [576, 149] width 207 height 29
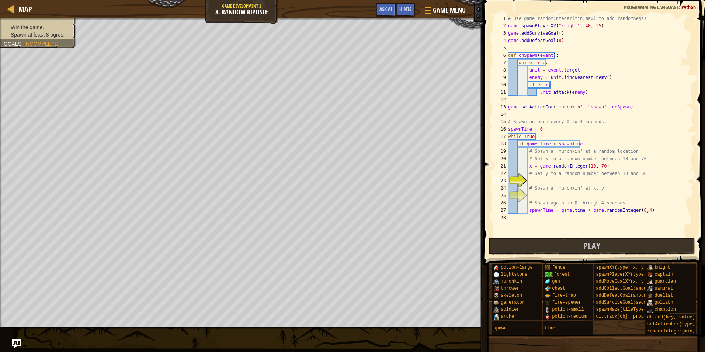
click at [547, 182] on div "# Use game.randomInteger(min,max) to add randomness! game . spawnPlayerXY ( "kn…" at bounding box center [599, 133] width 187 height 236
click at [542, 182] on div "# Use game.randomInteger(min,max) to add randomness! game . spawnPlayerXY ( "kn…" at bounding box center [599, 133] width 187 height 236
click at [543, 182] on div "# Use game.randomInteger(min,max) to add randomness! game . spawnPlayerXY ( "kn…" at bounding box center [599, 133] width 187 height 236
click at [531, 194] on div "# Use game.randomInteger(min,max) to add randomness! game . spawnPlayerXY ( "kn…" at bounding box center [599, 133] width 187 height 236
click at [531, 180] on div "# Use game.randomInteger(min,max) to add randomness! game . spawnPlayerXY ( "kn…" at bounding box center [599, 133] width 187 height 236
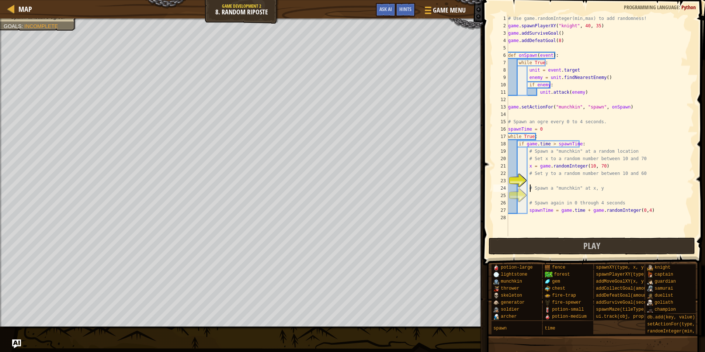
click at [531, 191] on div "# Use game.randomInteger(min,max) to add randomness! game . spawnPlayerXY ( "kn…" at bounding box center [599, 133] width 187 height 236
type textarea "# Spawn a "munchkin" at x, y"
click at [535, 198] on div "# Use game.randomInteger(min,max) to add randomness! game . spawnPlayerXY ( "kn…" at bounding box center [599, 133] width 187 height 236
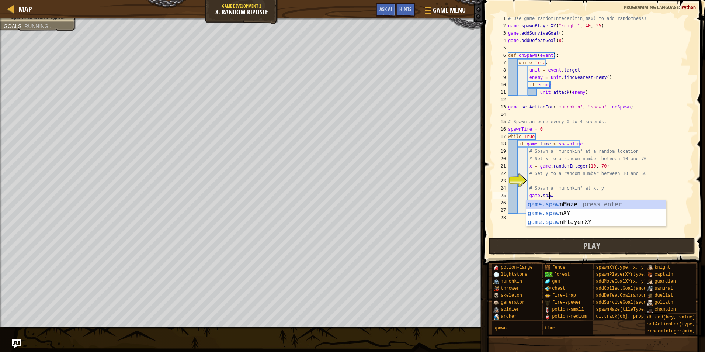
scroll to position [3, 3]
click at [638, 212] on div "game.spawn Maze press enter game.spawn XY press enter game.spawn PlayerXY press…" at bounding box center [595, 222] width 139 height 44
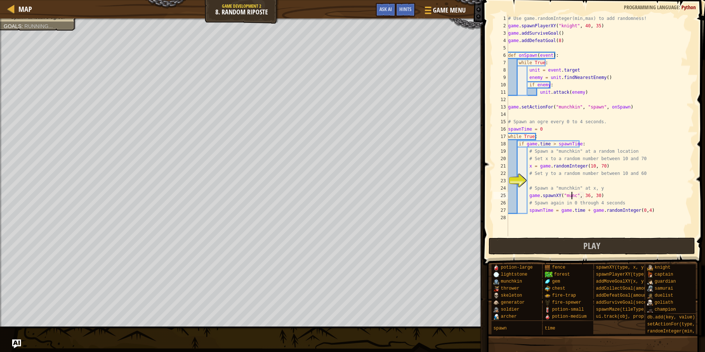
scroll to position [3, 5]
type textarea "game.spawnXY("munchkin", 36, 30)"
click at [528, 181] on div "# Use game.randomInteger(min,max) to add randomness! game . spawnPlayerXY ( "kn…" at bounding box center [599, 133] width 187 height 236
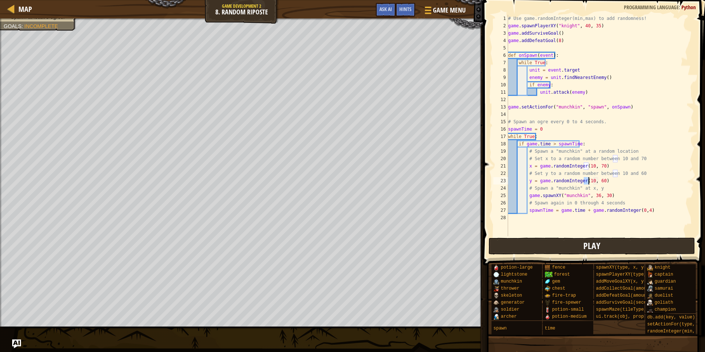
type textarea "y = game.randomInteger(10, 60)"
click at [528, 245] on button "Play" at bounding box center [591, 245] width 207 height 17
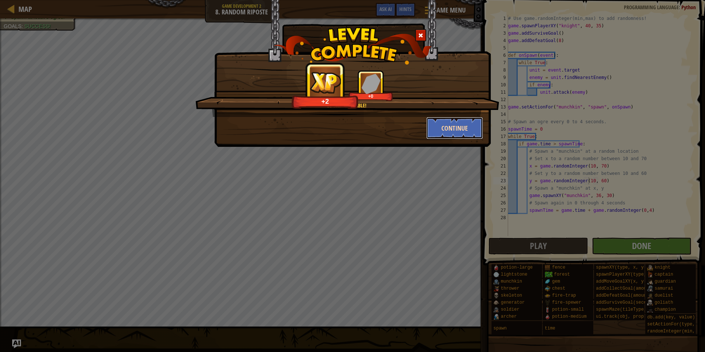
click at [429, 124] on button "Continue" at bounding box center [454, 128] width 57 height 22
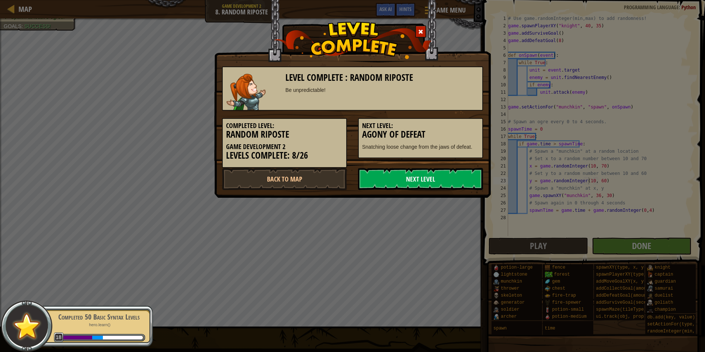
click at [388, 176] on link "Next Level" at bounding box center [420, 179] width 125 height 22
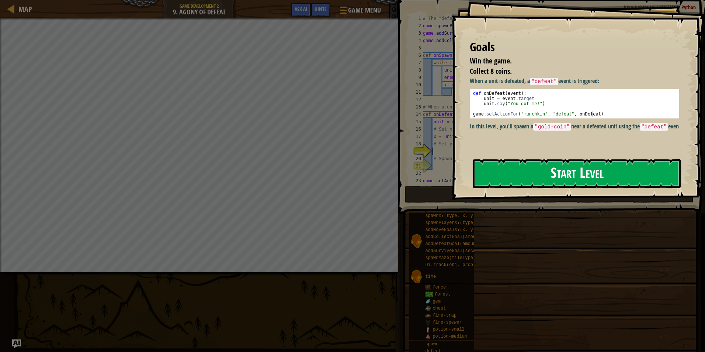
click at [525, 180] on button "Start Level" at bounding box center [576, 173] width 207 height 29
